Goal: Use online tool/utility: Utilize a website feature to perform a specific function

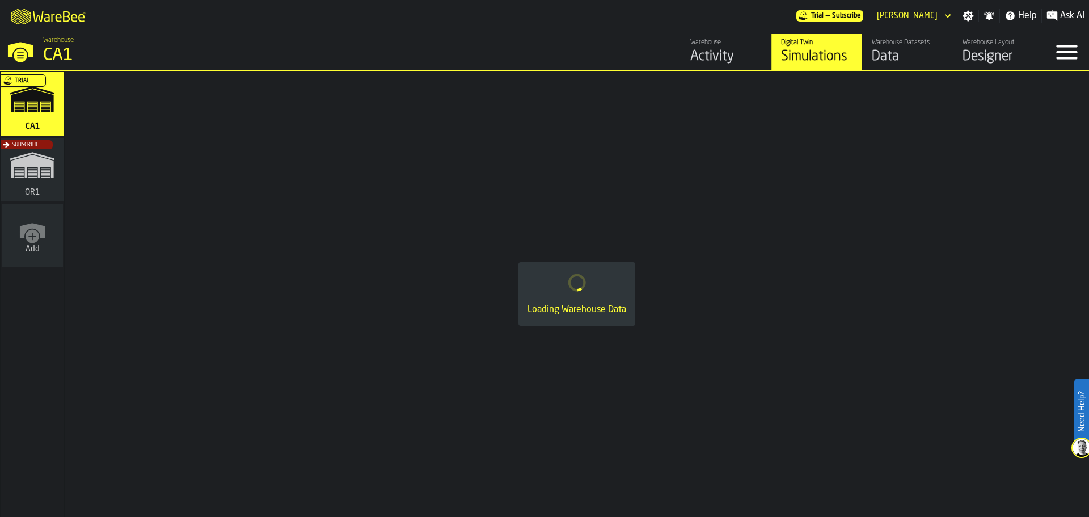
click at [39, 179] on div "Subscribe" at bounding box center [30, 173] width 64 height 66
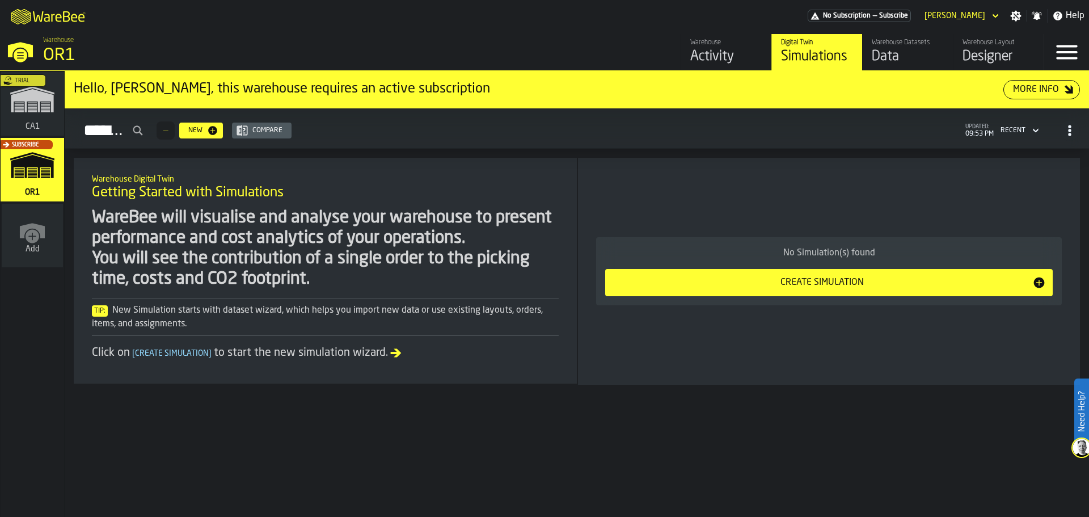
click at [926, 54] on div "Data" at bounding box center [908, 57] width 72 height 18
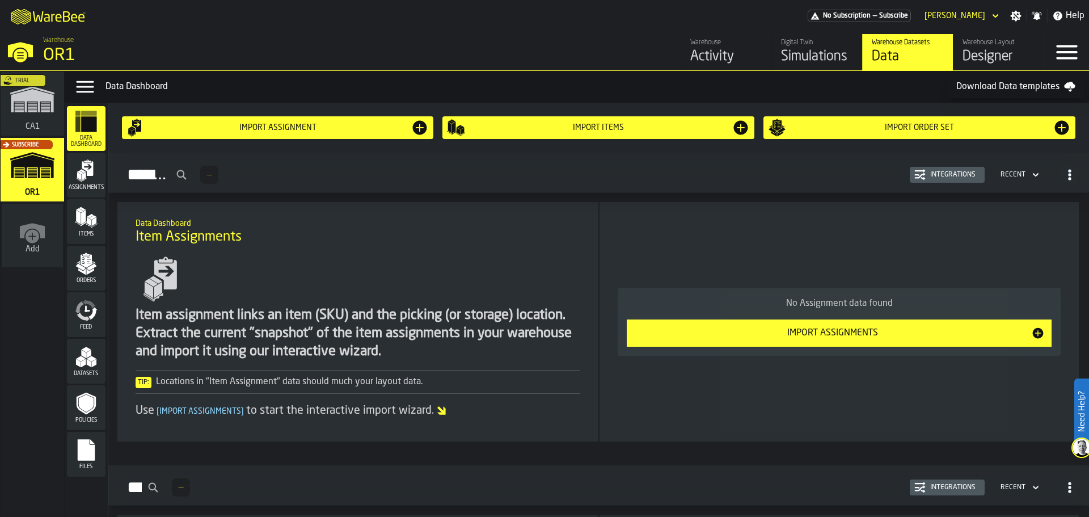
click at [1003, 50] on div "Designer" at bounding box center [999, 57] width 72 height 18
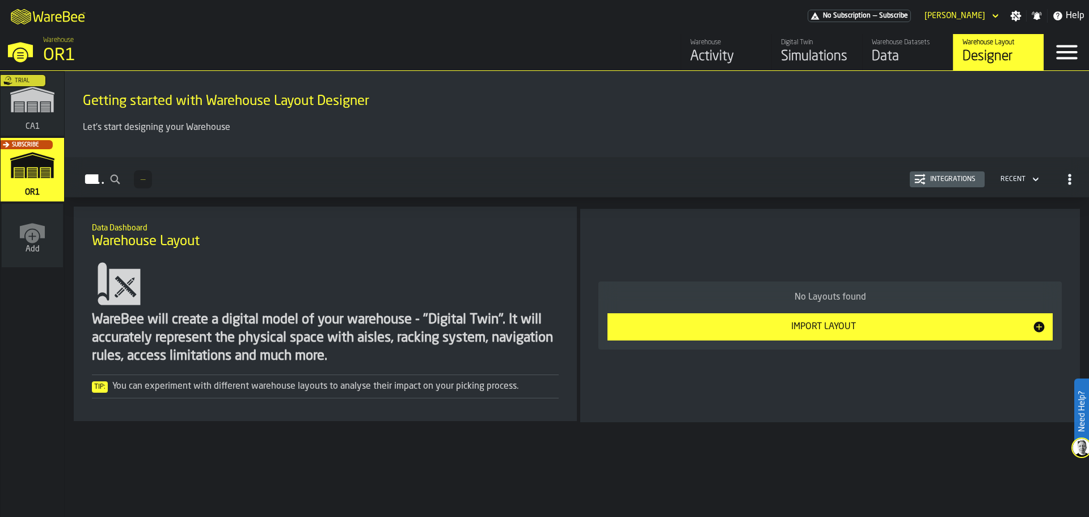
click at [909, 62] on div "Data" at bounding box center [908, 57] width 72 height 18
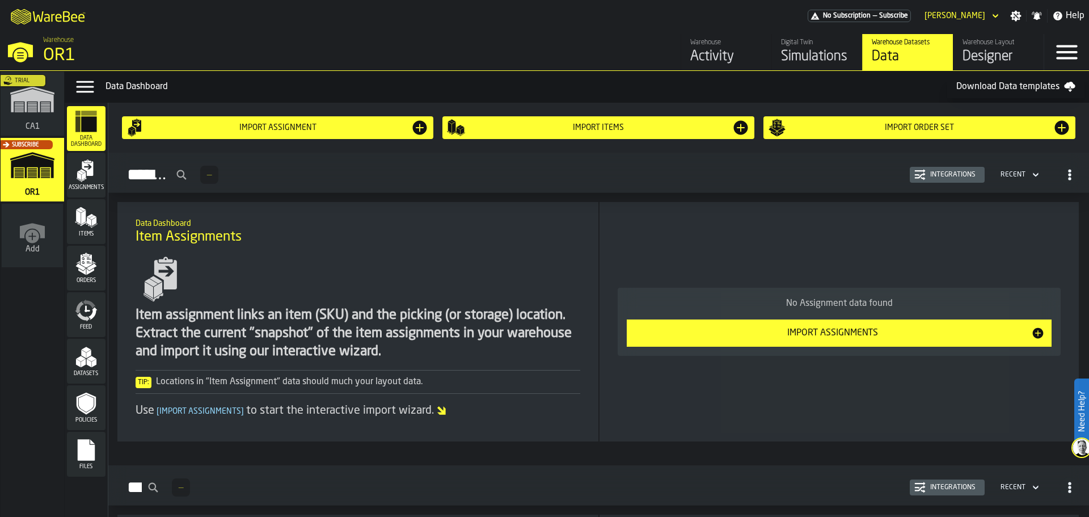
click at [28, 100] on div "Trial" at bounding box center [30, 107] width 64 height 66
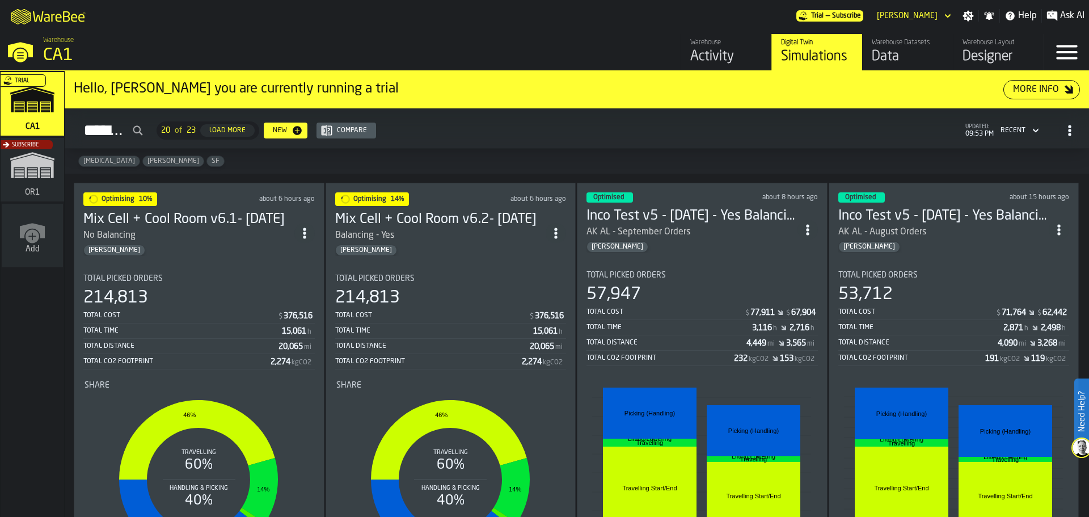
scroll to position [57, 0]
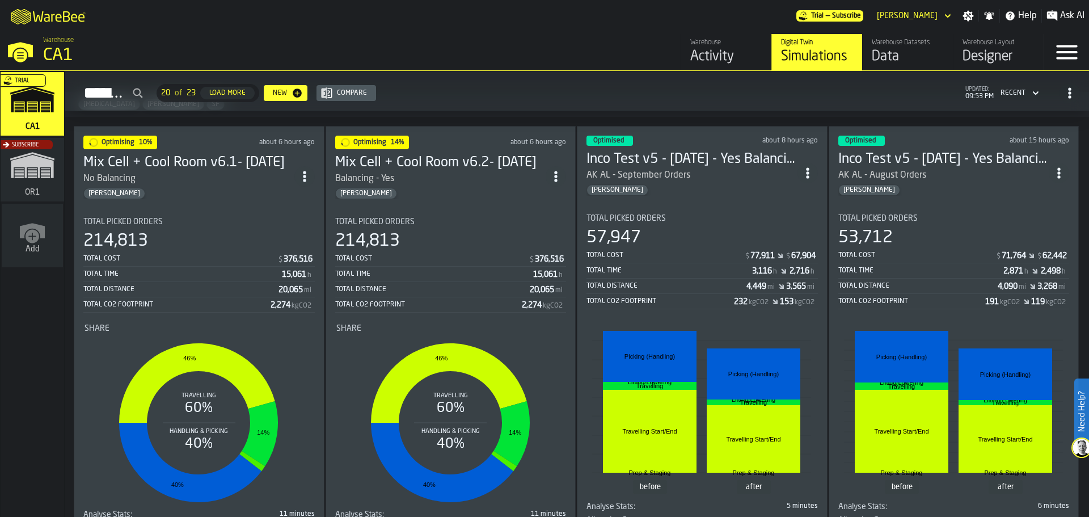
click at [458, 231] on div "214,813" at bounding box center [450, 241] width 231 height 20
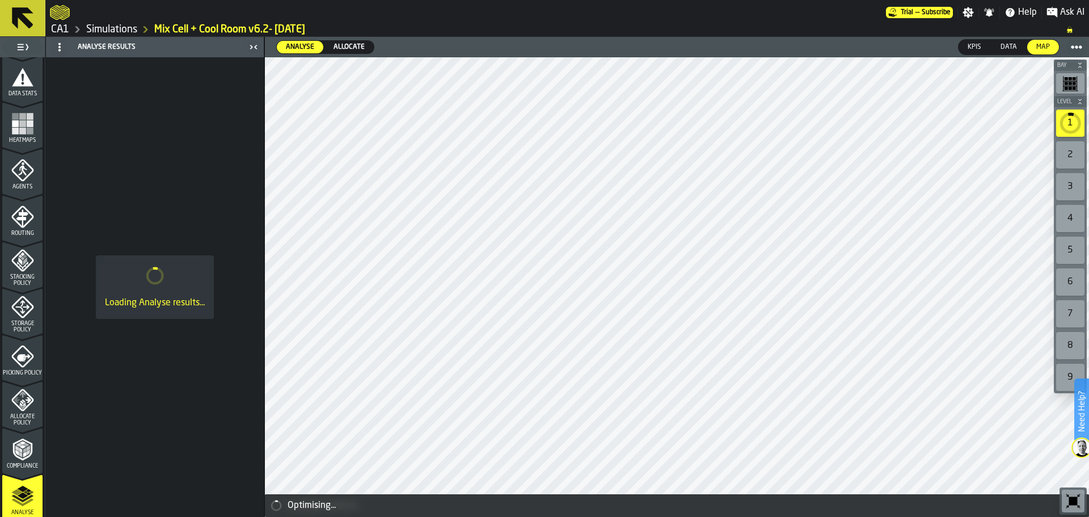
scroll to position [170, 0]
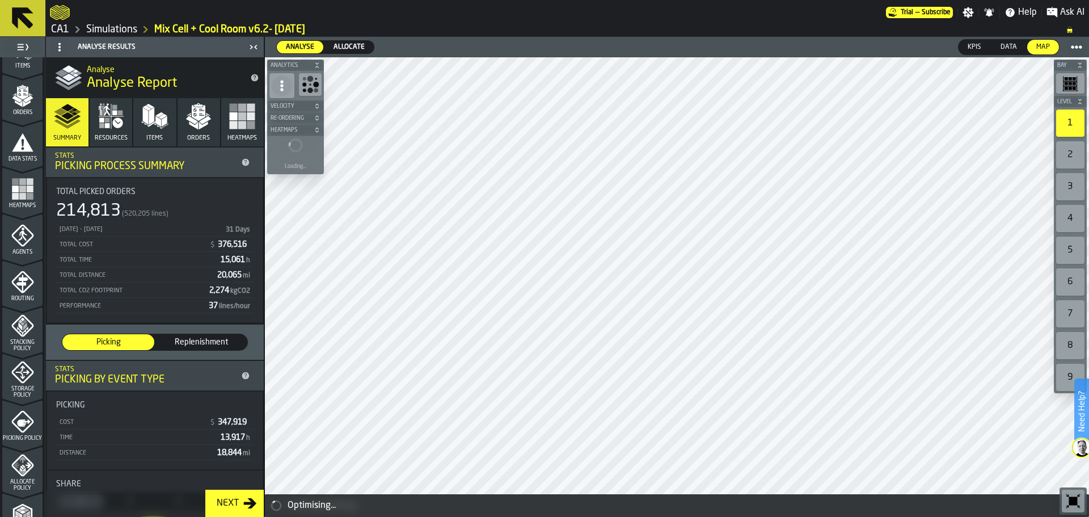
click at [234, 116] on rect "button" at bounding box center [234, 116] width 8 height 8
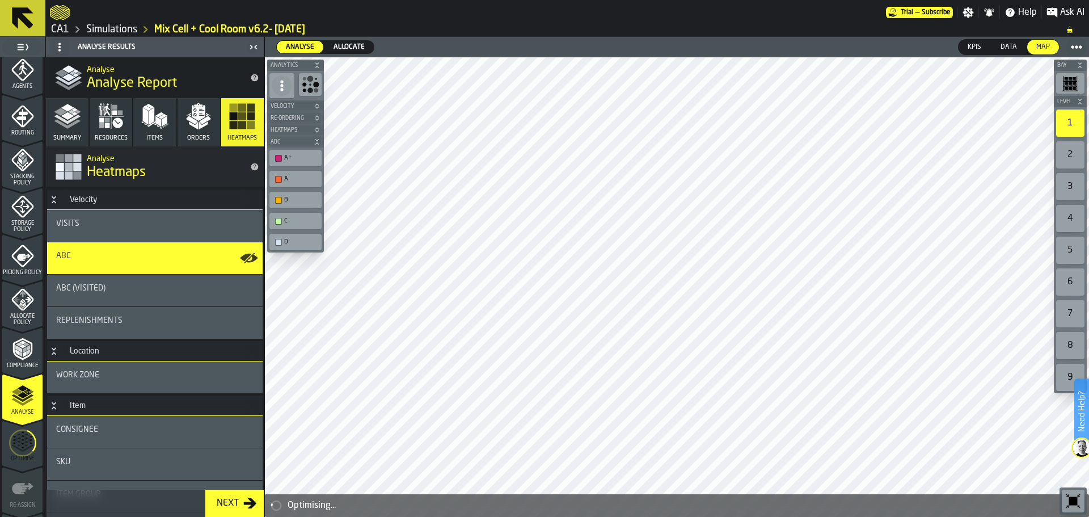
scroll to position [379, 0]
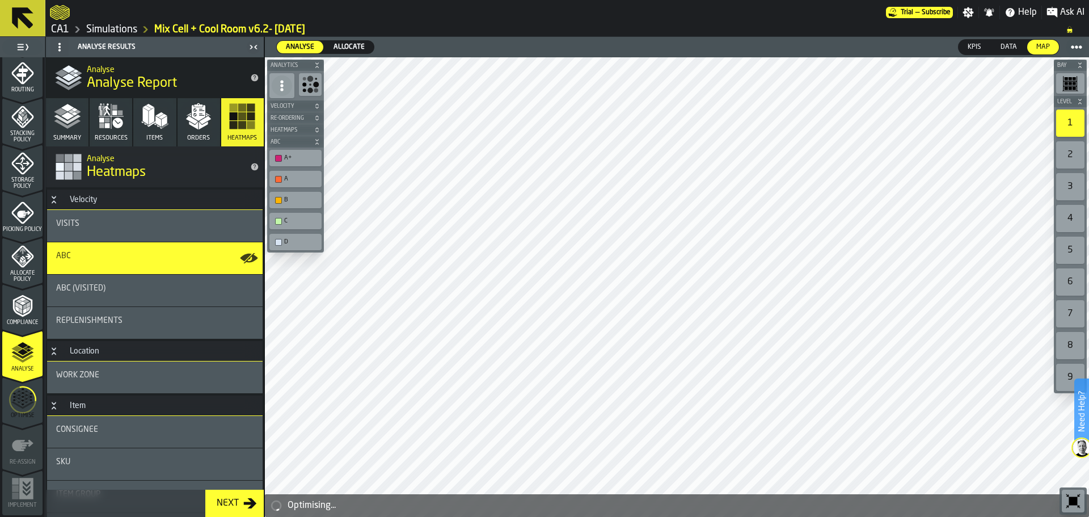
click at [29, 390] on circle "menu Optimise" at bounding box center [23, 400] width 26 height 26
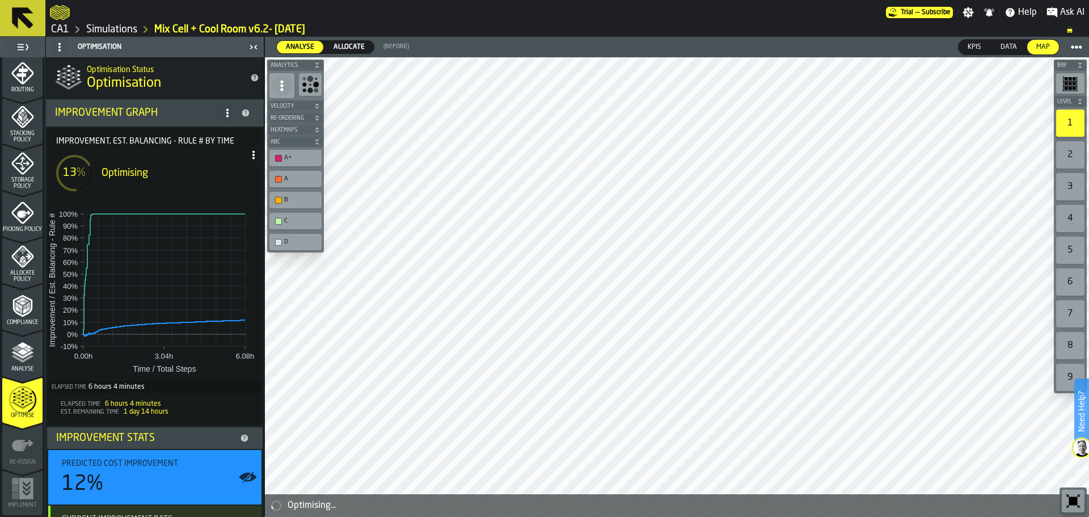
click at [19, 350] on icon "menu Analyse" at bounding box center [22, 352] width 23 height 23
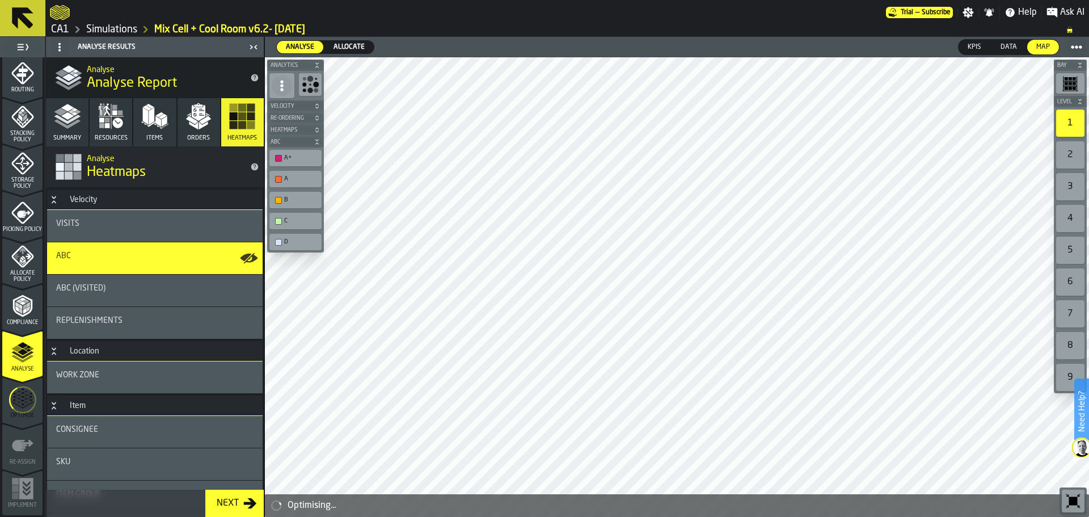
click at [203, 124] on polygon "button" at bounding box center [203, 125] width 9 height 8
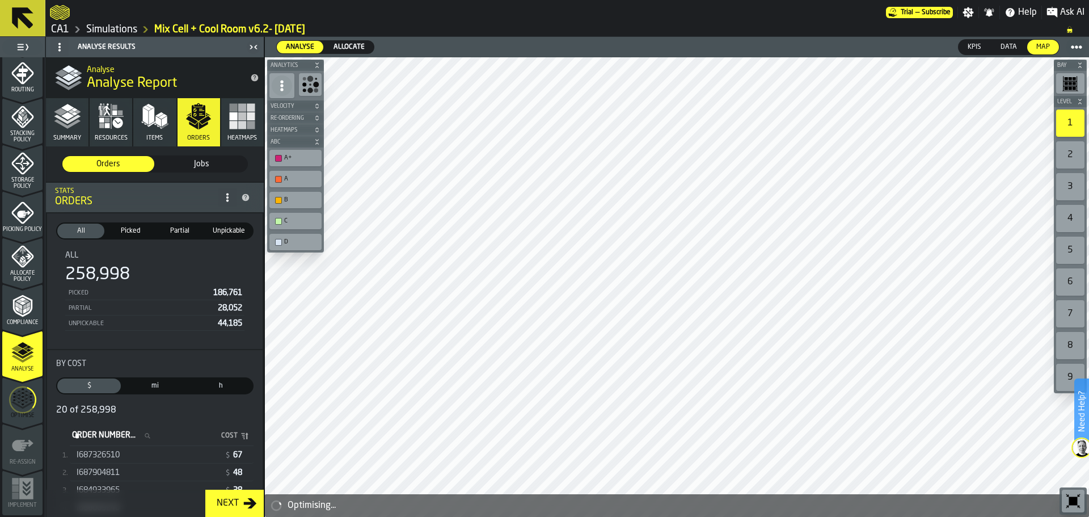
click at [90, 456] on span "I687326510" at bounding box center [98, 454] width 43 height 9
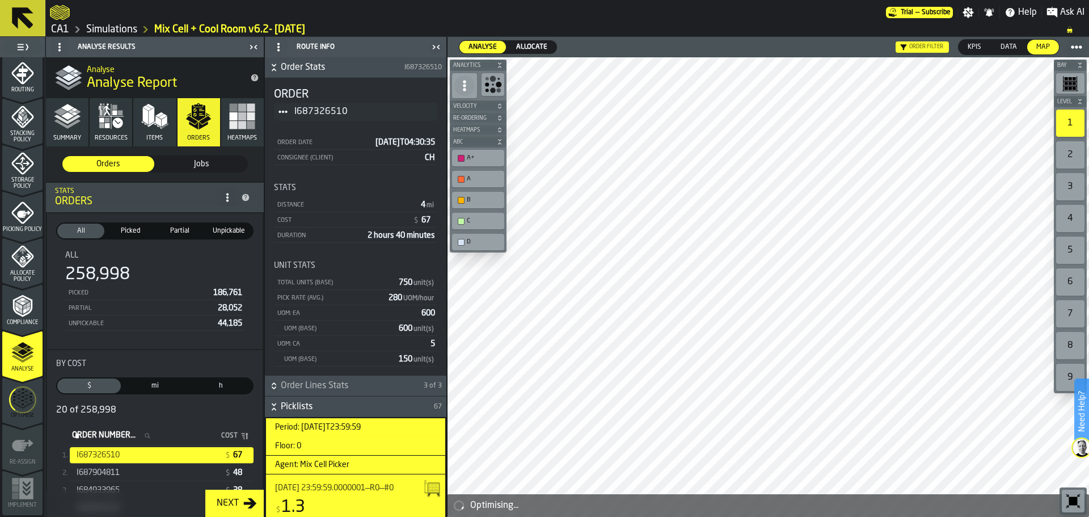
click at [32, 404] on circle "menu Optimise" at bounding box center [23, 400] width 36 height 36
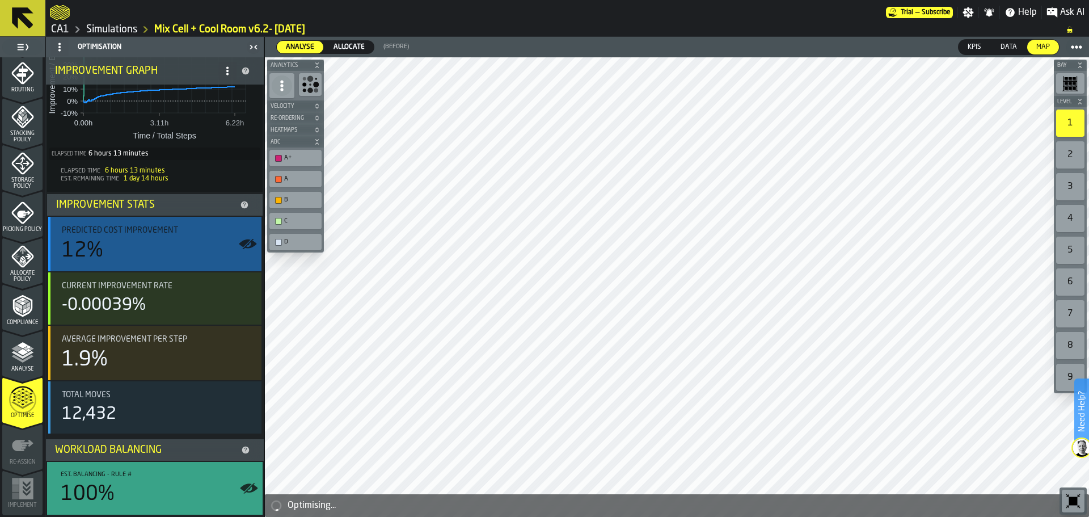
scroll to position [64, 0]
